Goal: Find contact information: Find contact information

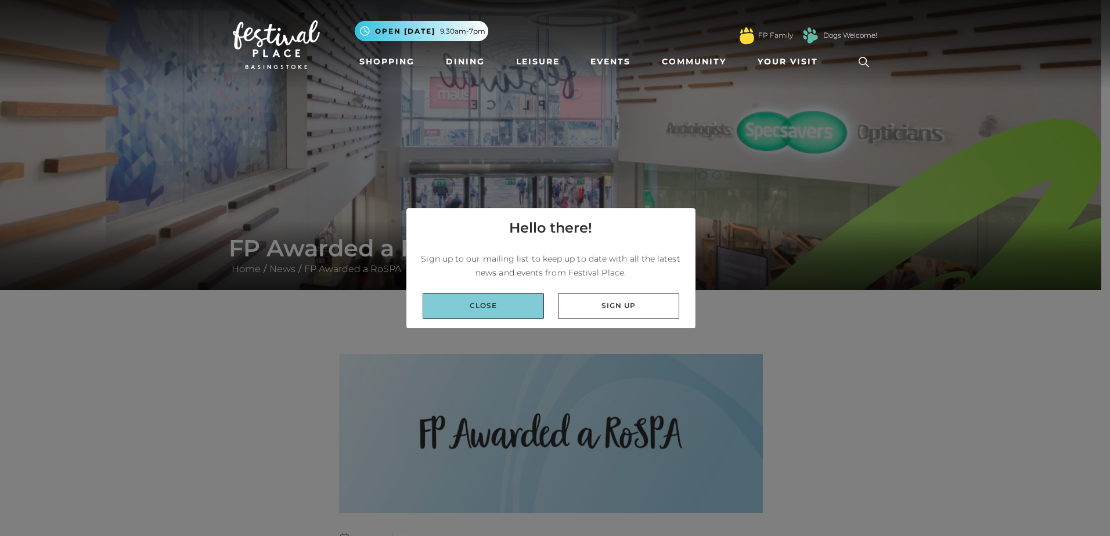
click at [467, 302] on link "Close" at bounding box center [483, 306] width 121 height 26
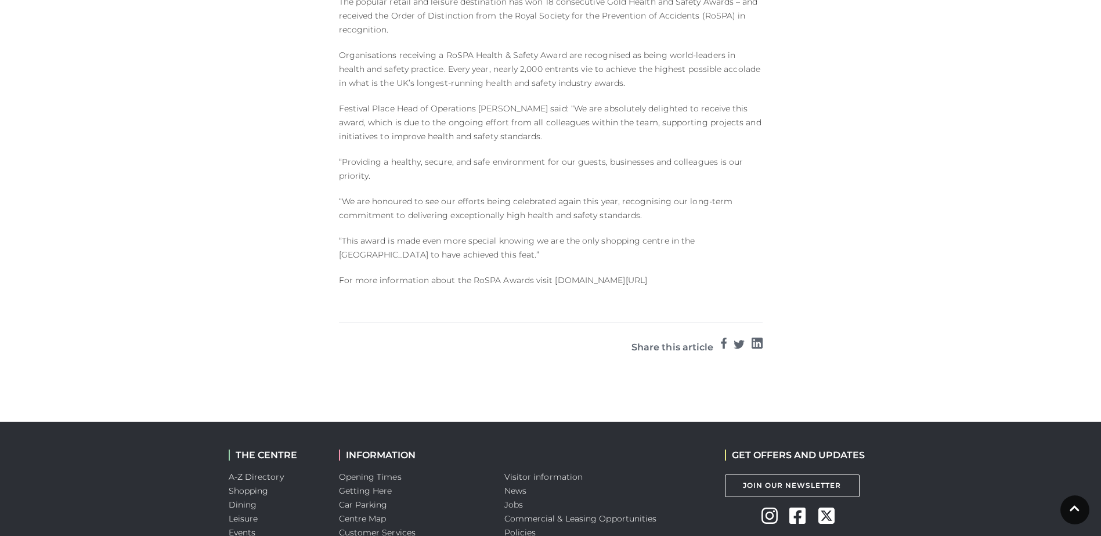
scroll to position [787, 0]
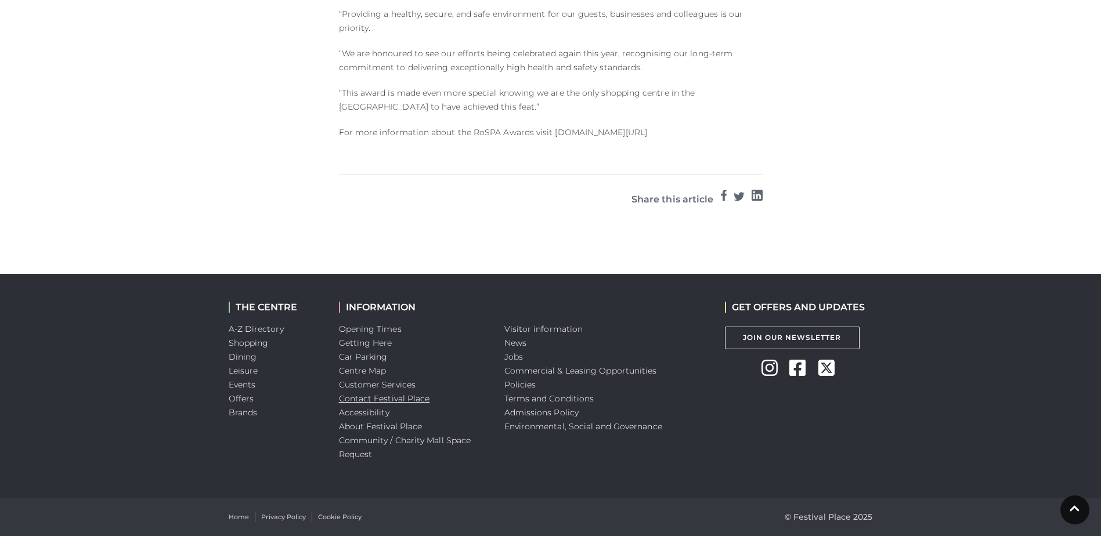
click at [394, 402] on link "Contact Festival Place" at bounding box center [384, 399] width 91 height 10
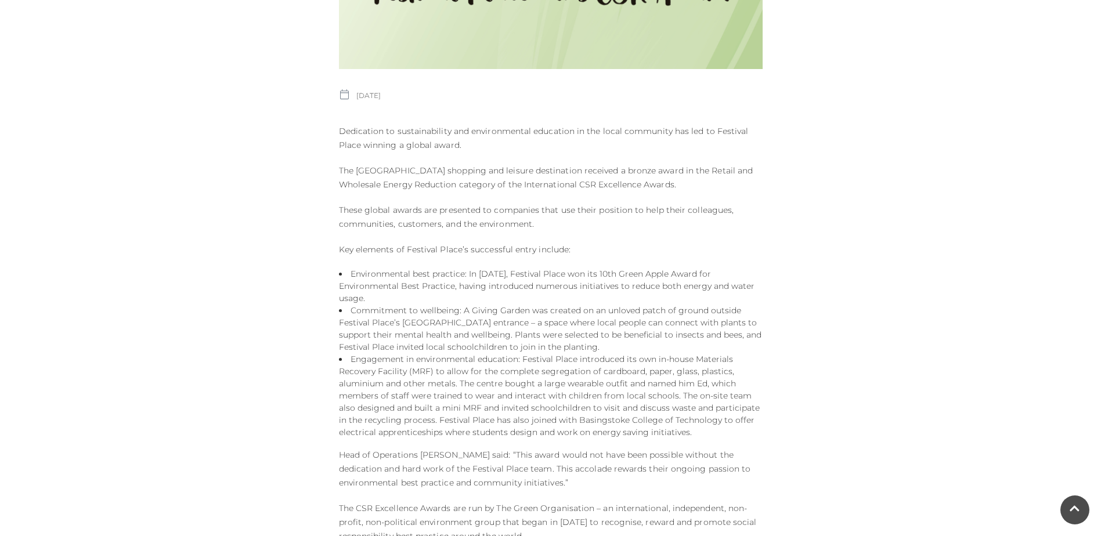
scroll to position [348, 0]
